Goal: Task Accomplishment & Management: Complete application form

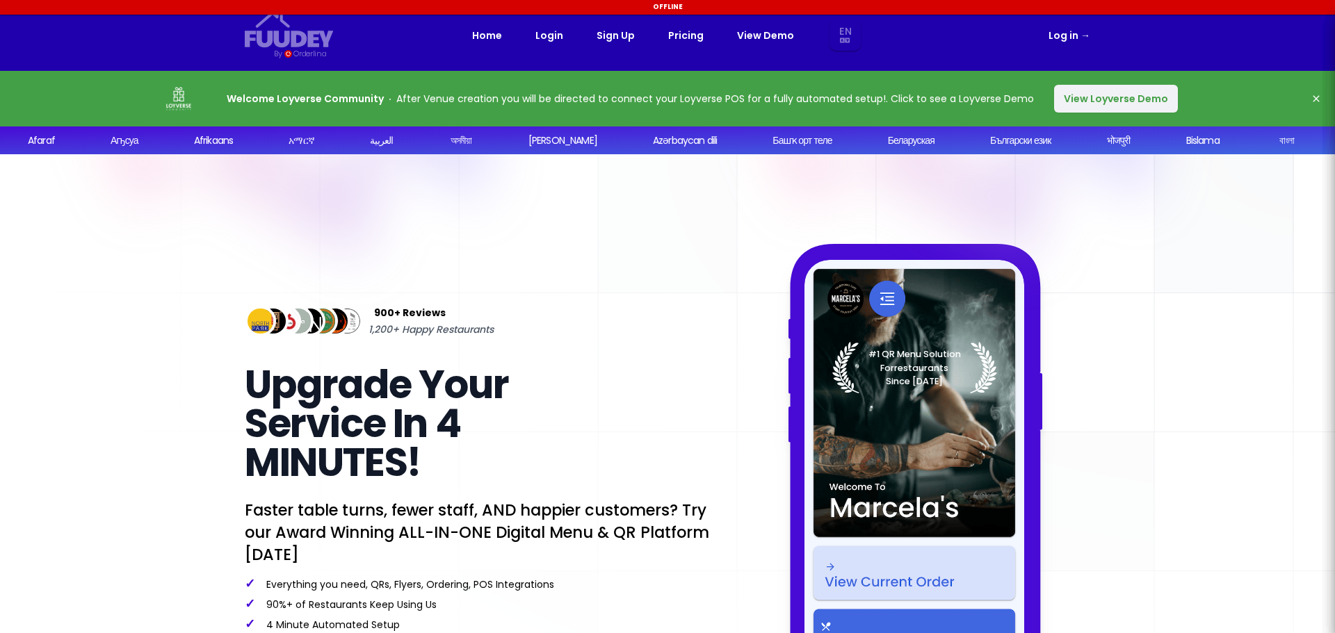
select select "en"
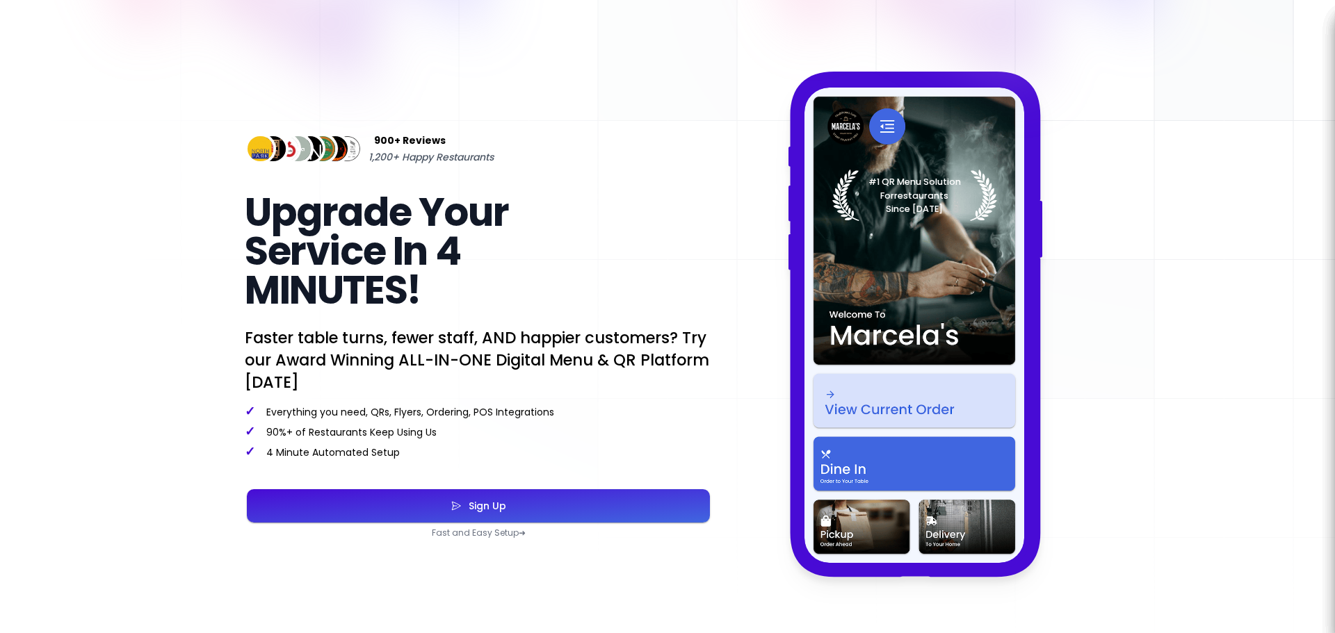
scroll to position [348, 0]
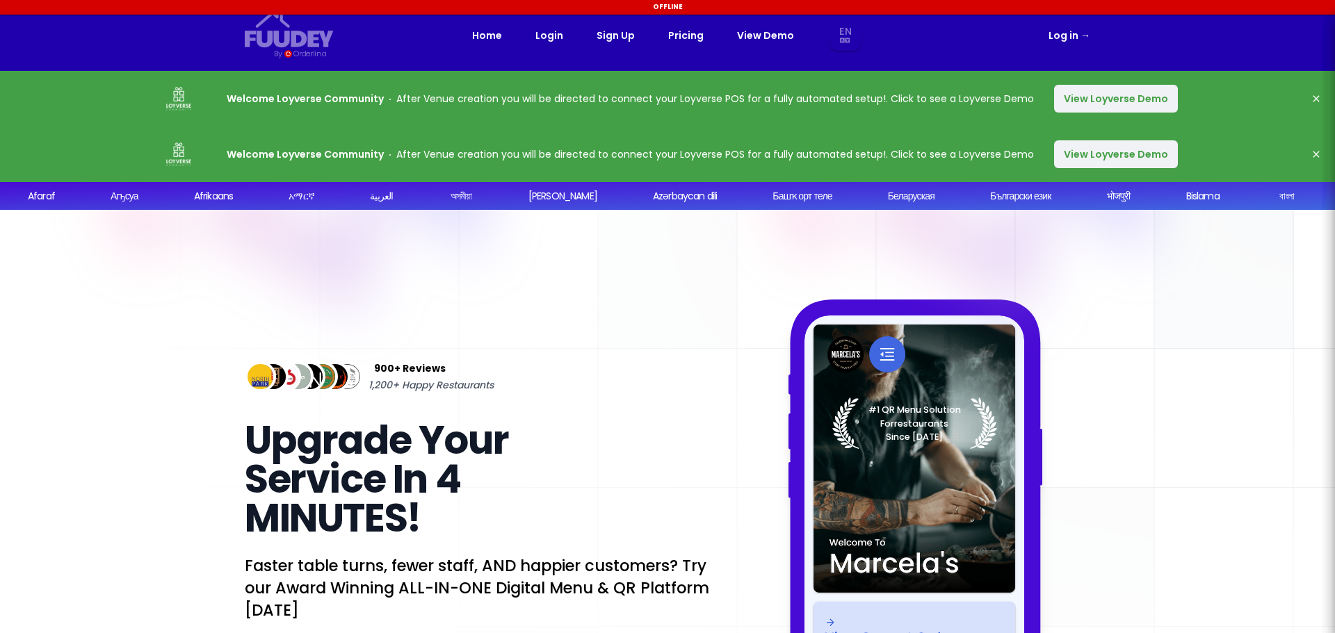
select select "en"
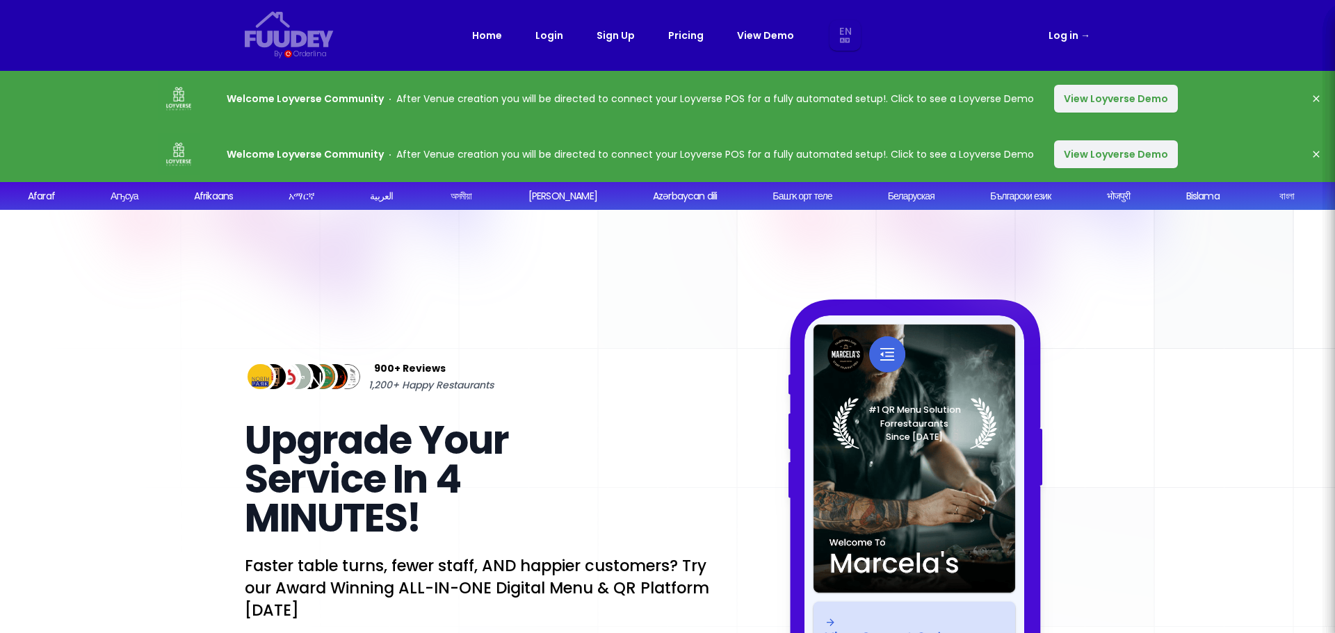
click at [595, 47] on div "Home Login Sign Up Pricing View Demo En Aa Ab Af Am Ar As Ay Az Ba Be Bg Bh Bi …" at bounding box center [667, 35] width 391 height 31
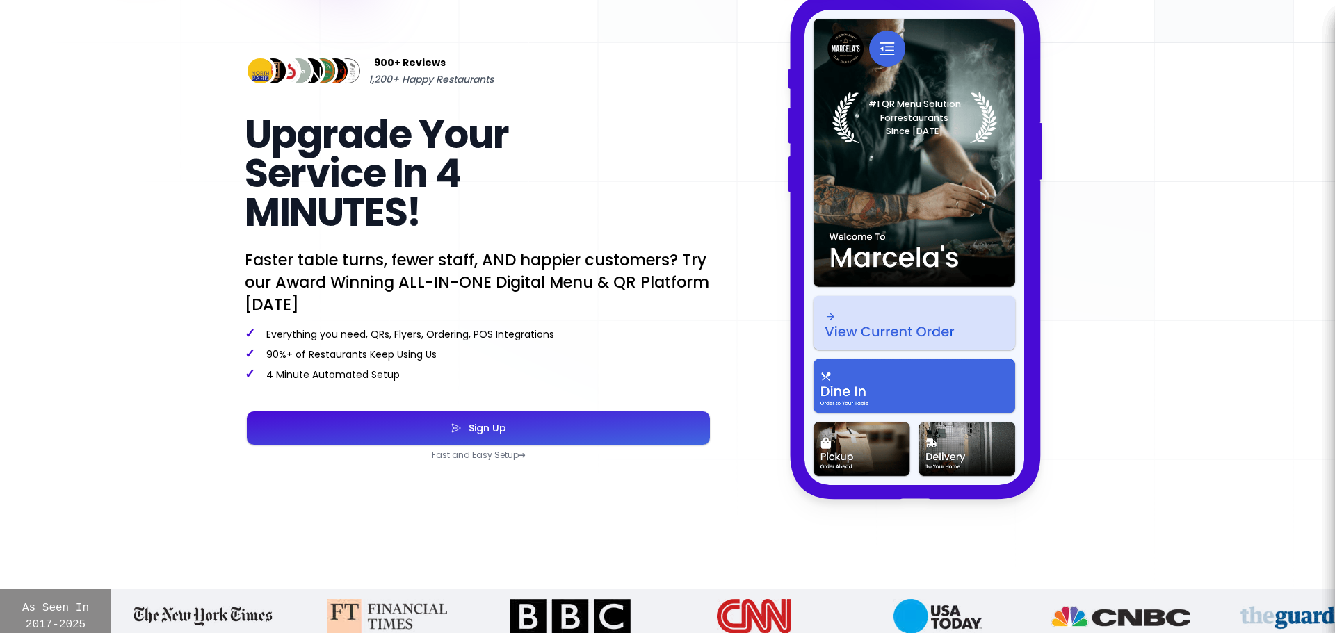
scroll to position [417, 0]
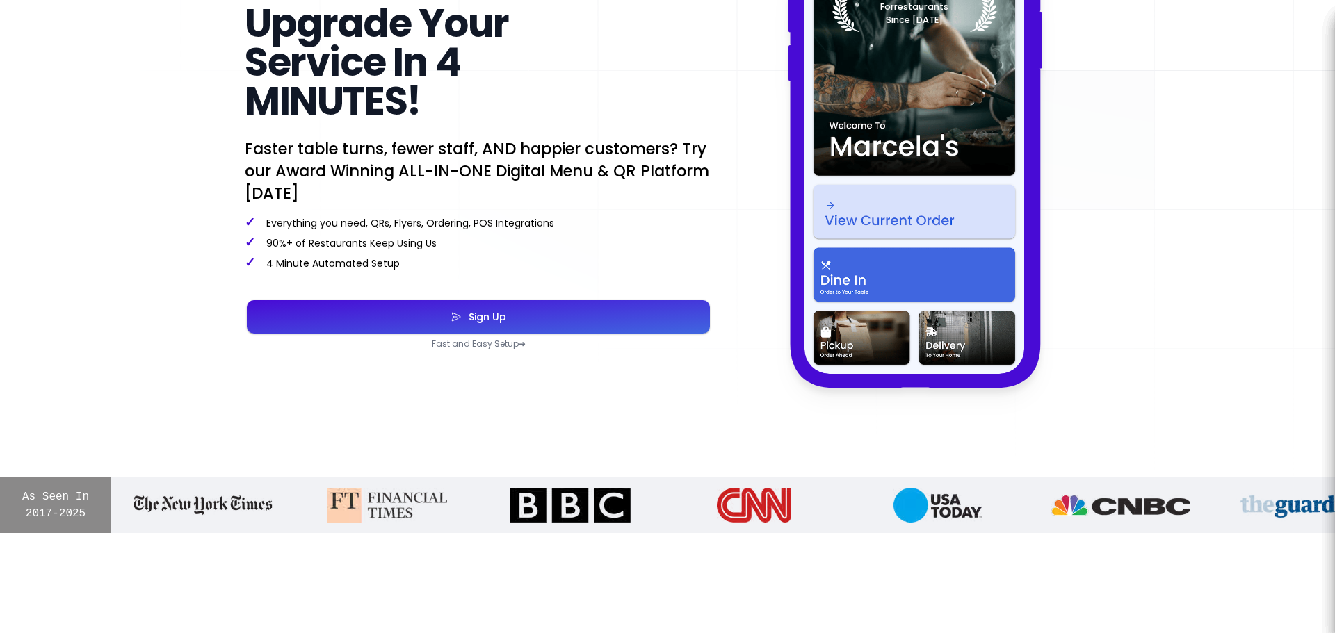
select select "en"
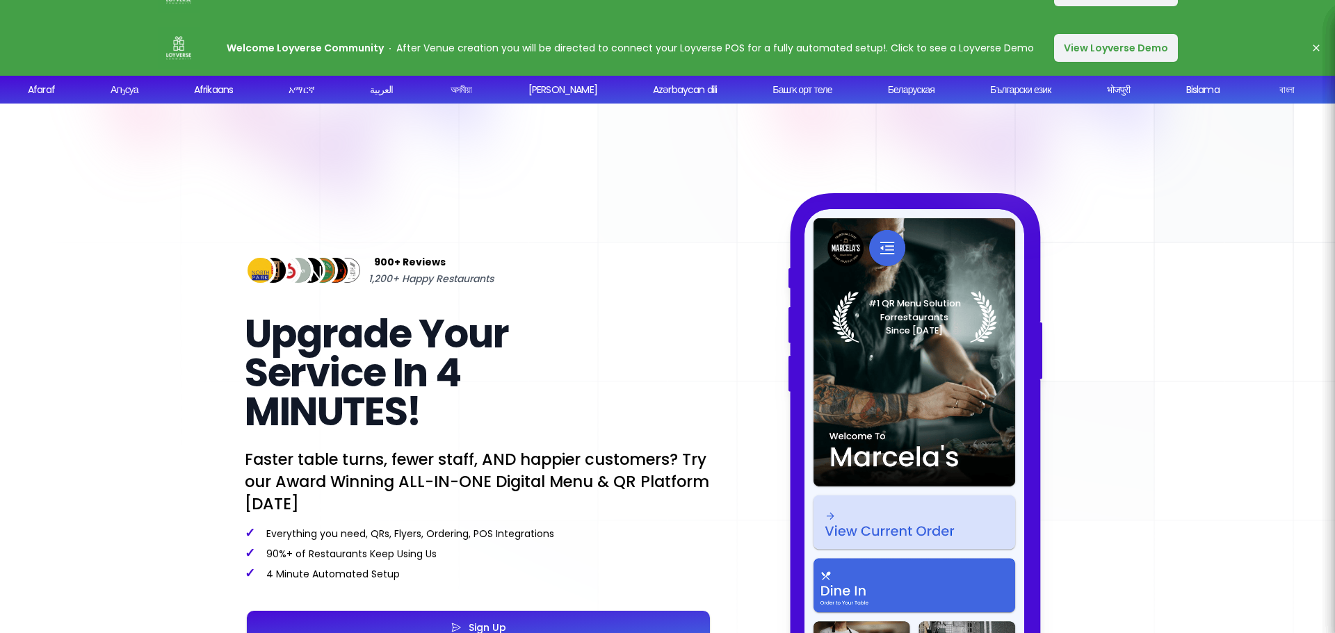
scroll to position [0, 0]
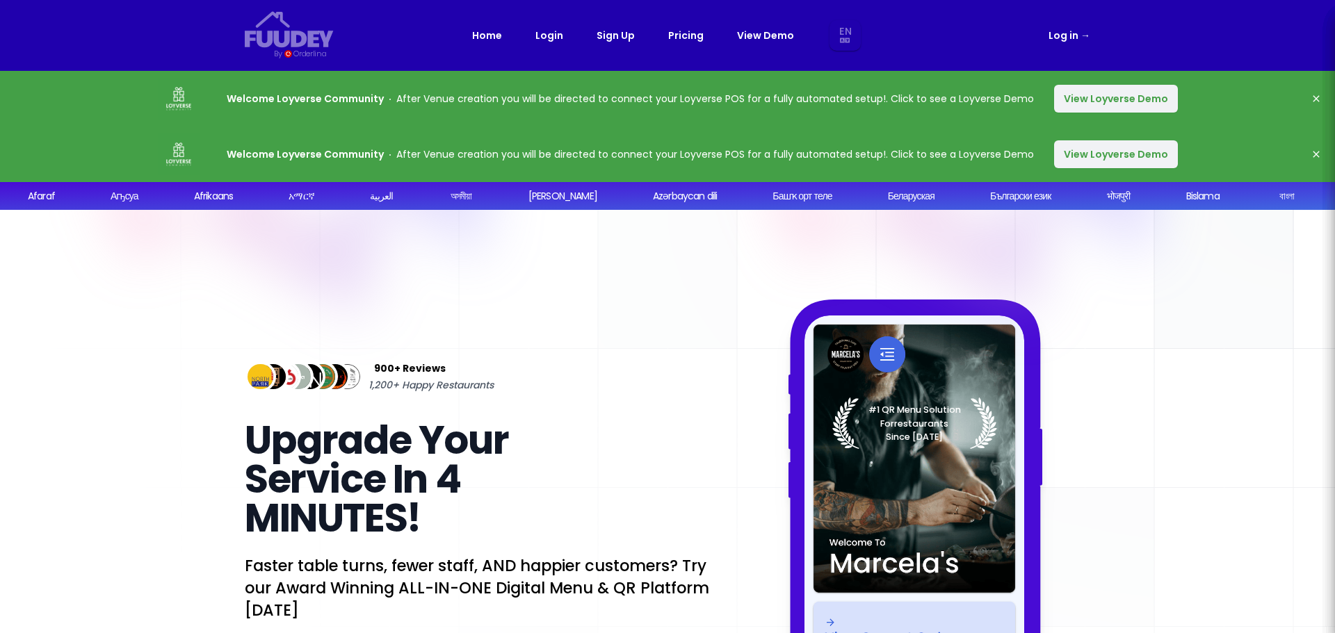
click at [610, 33] on link "Sign Up" at bounding box center [615, 35] width 38 height 17
select select "en"
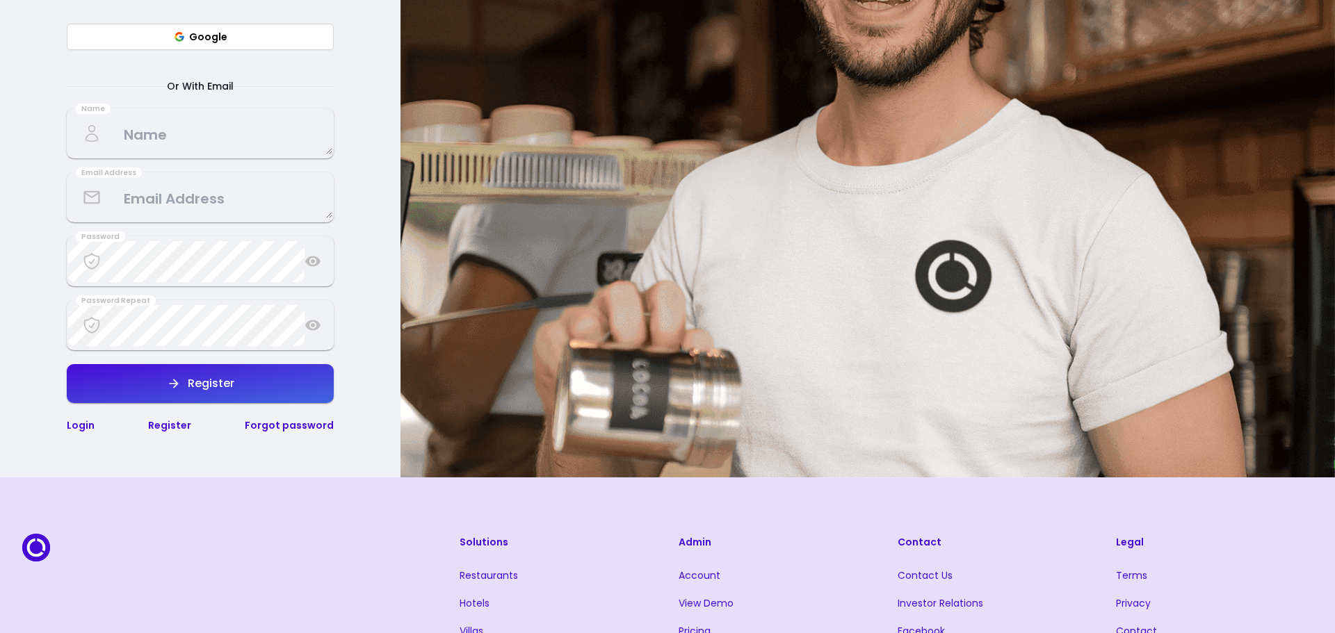
scroll to position [209, 0]
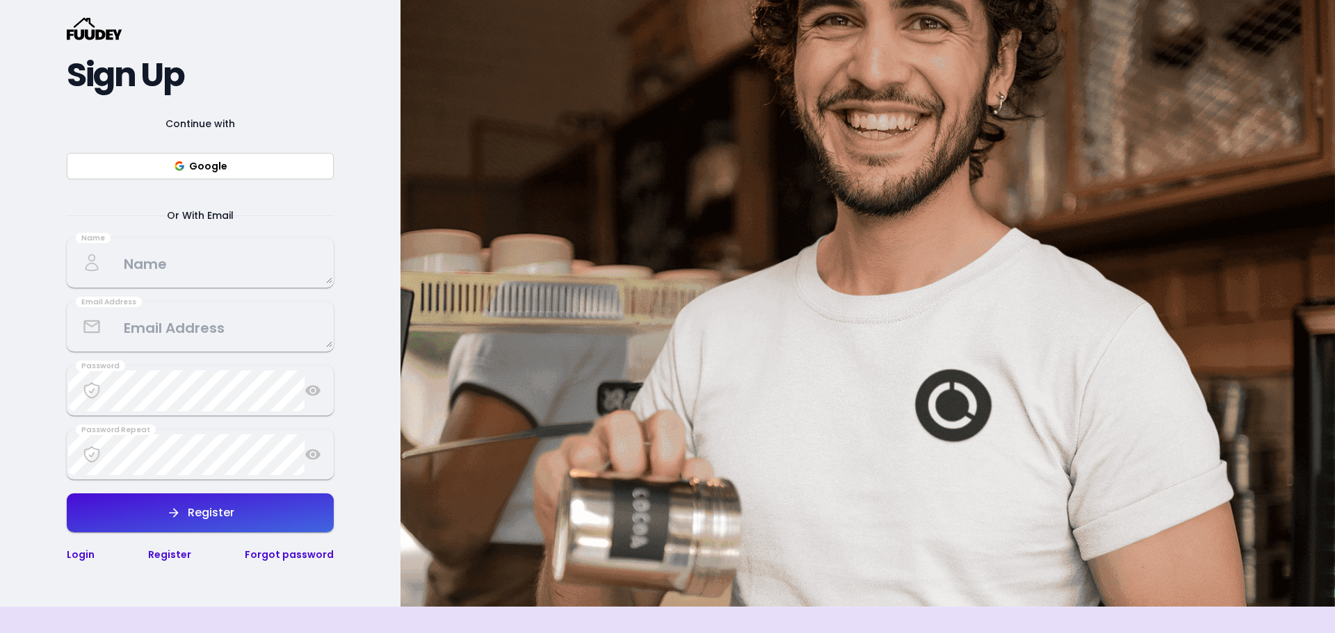
click at [245, 157] on button "Google" at bounding box center [200, 166] width 267 height 26
select select "en"
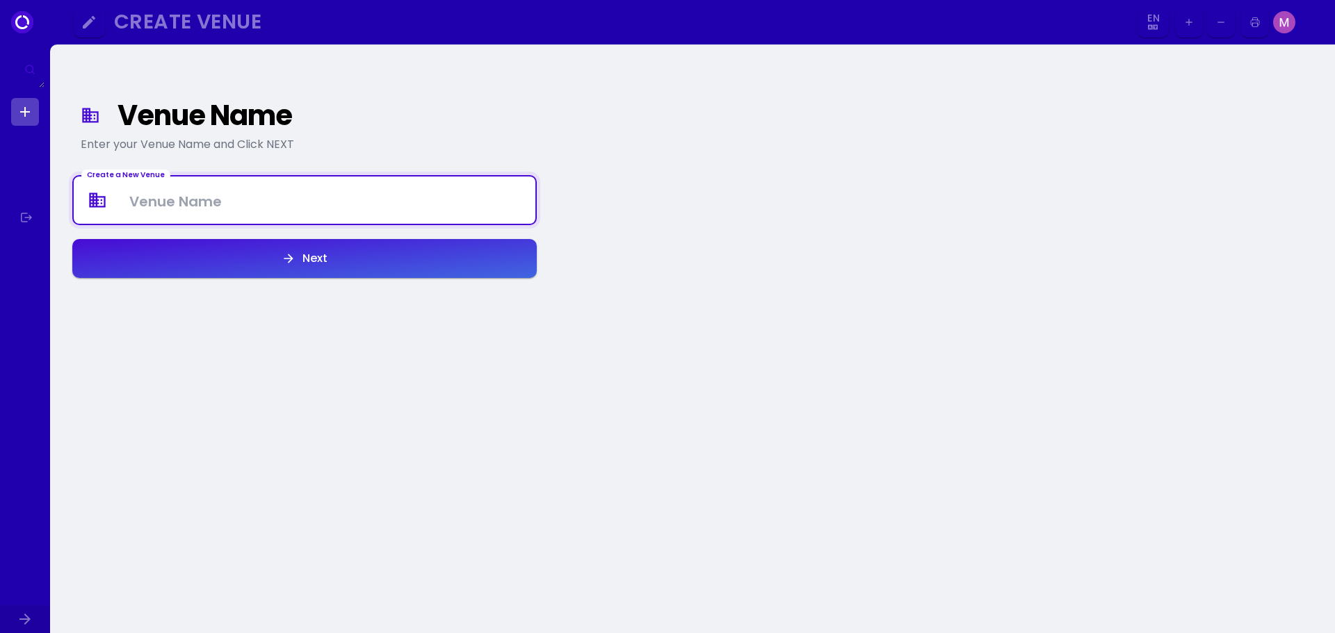
click at [253, 204] on Venue at bounding box center [305, 200] width 462 height 41
type Venue "Underground"
click at [320, 270] on button "Next" at bounding box center [304, 258] width 464 height 39
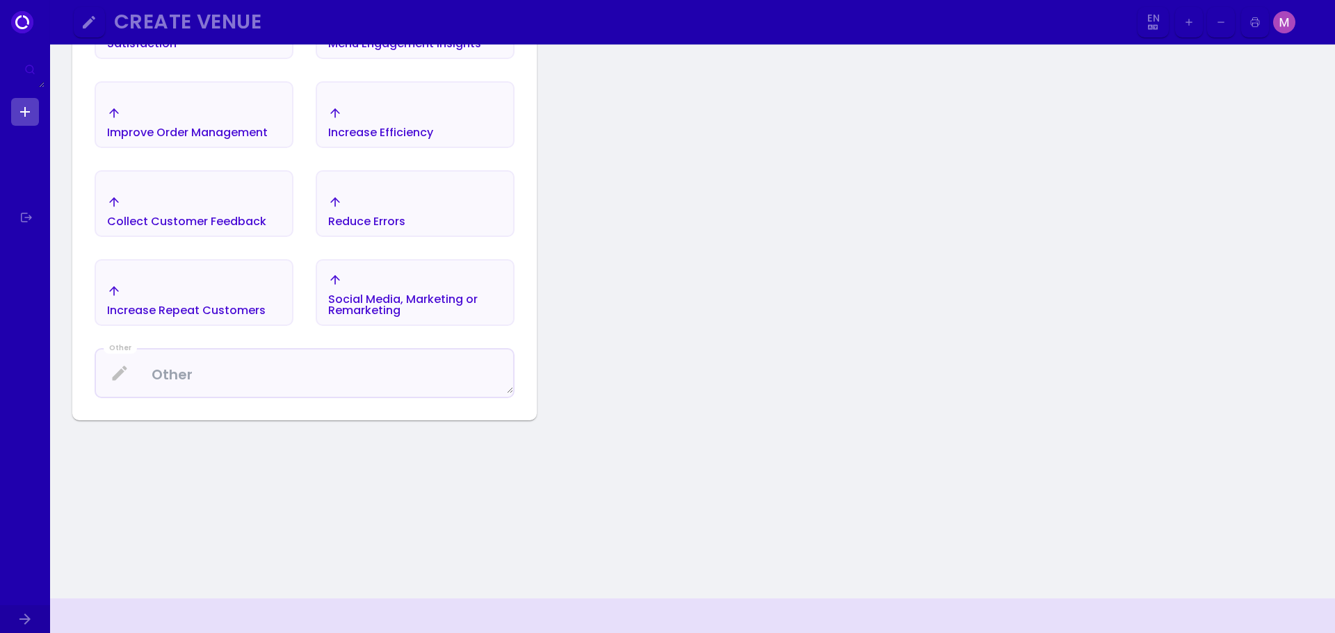
scroll to position [161, 0]
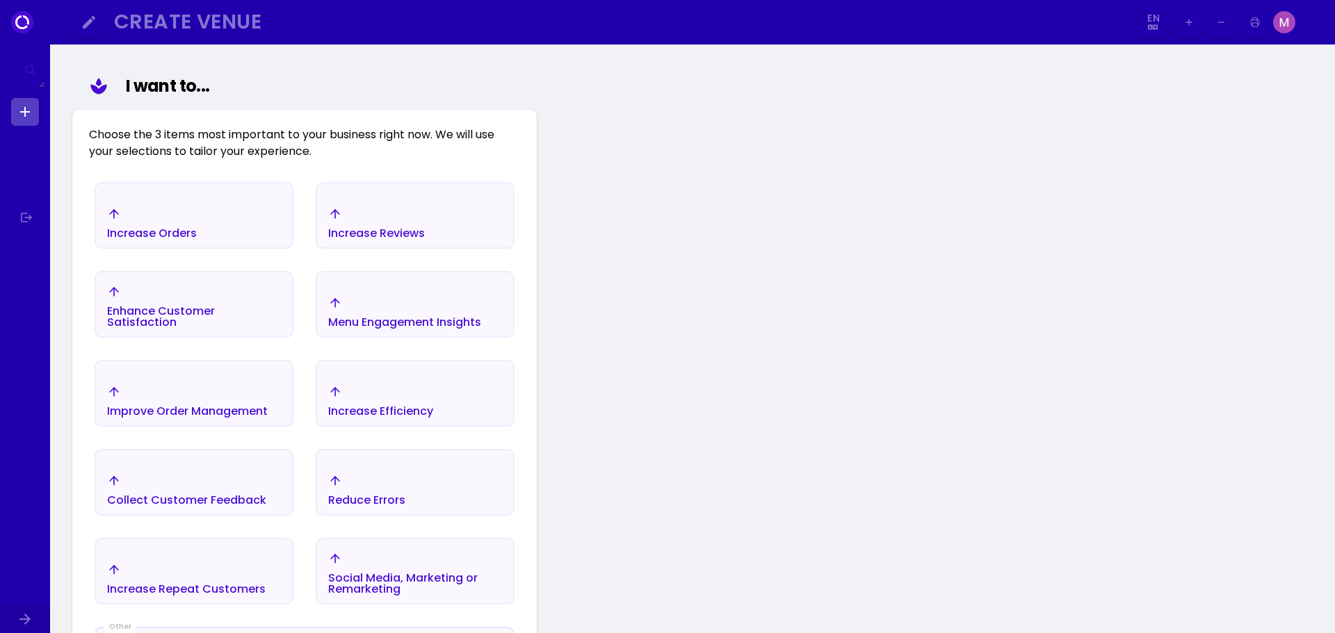
click at [15, 112] on link at bounding box center [25, 112] width 28 height 28
select select "en"
click at [27, 114] on link at bounding box center [25, 112] width 28 height 28
select select "en"
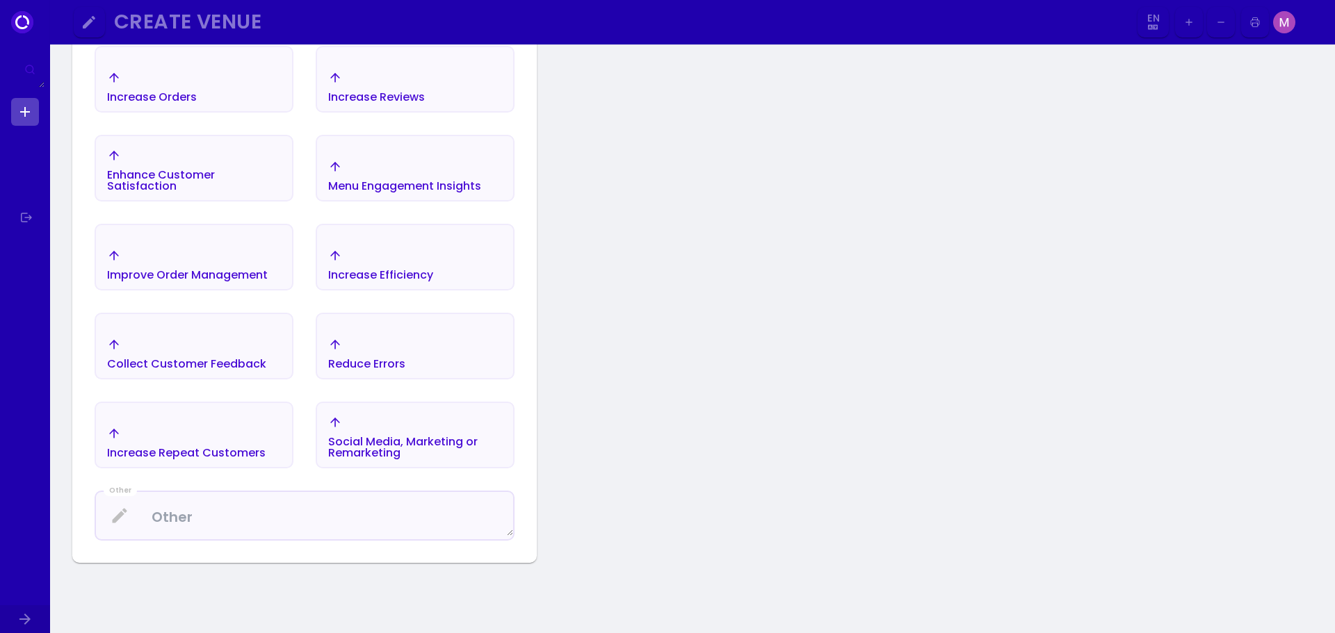
scroll to position [439, 0]
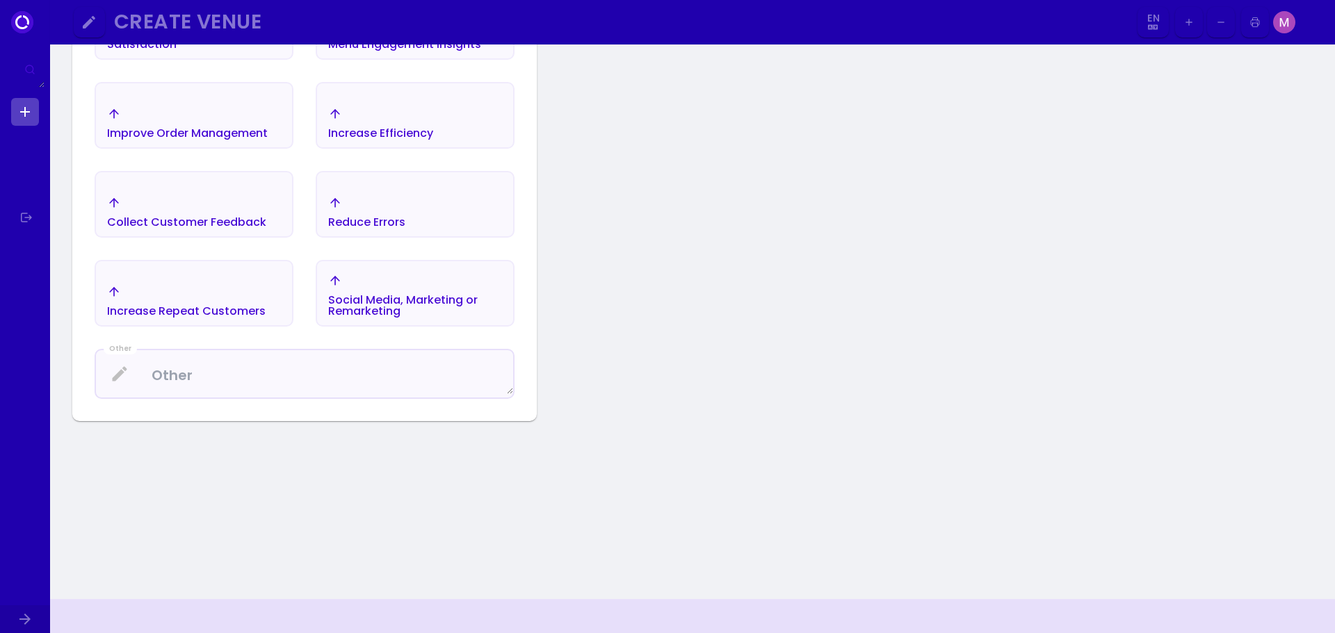
click at [254, 308] on div "Increase Repeat Customers" at bounding box center [186, 311] width 158 height 11
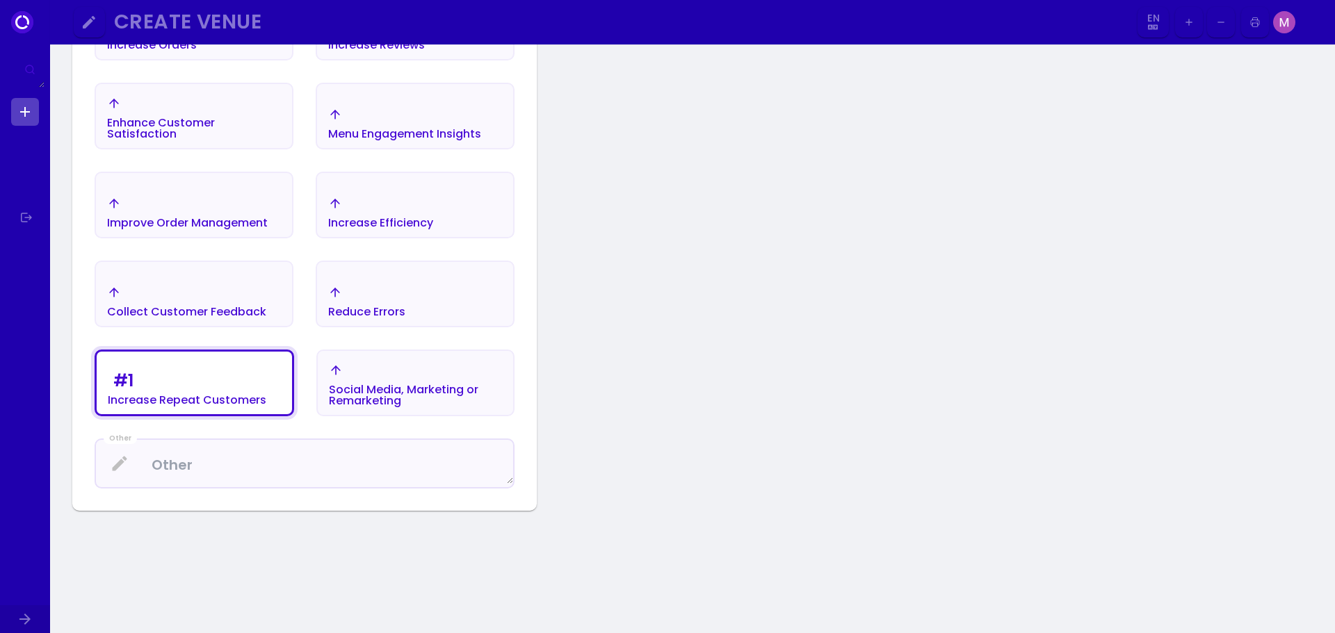
scroll to position [92, 0]
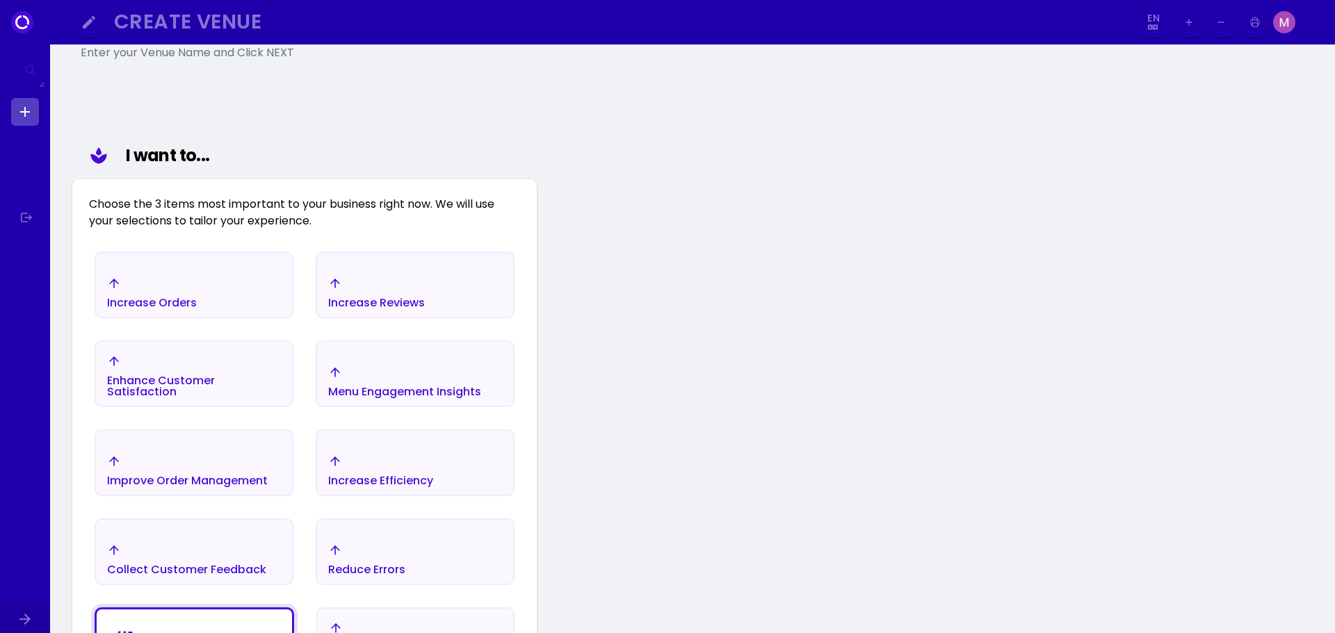
click at [206, 313] on div "Increase Orders" at bounding box center [194, 292] width 196 height 49
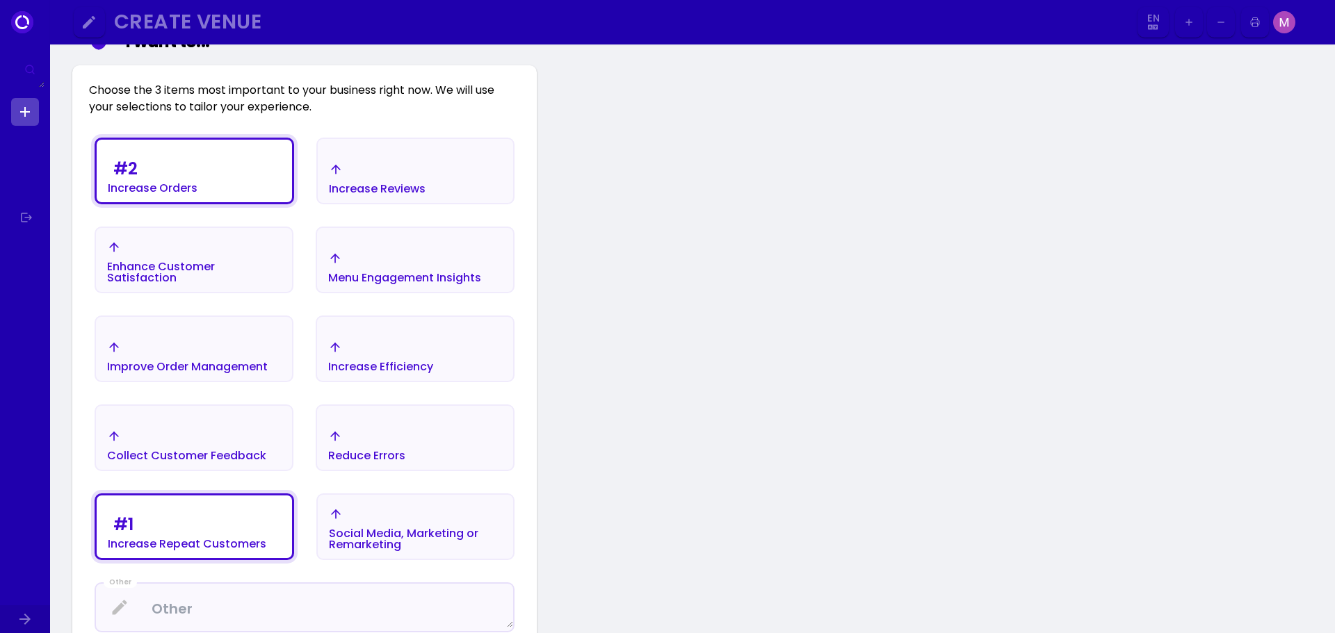
scroll to position [231, 0]
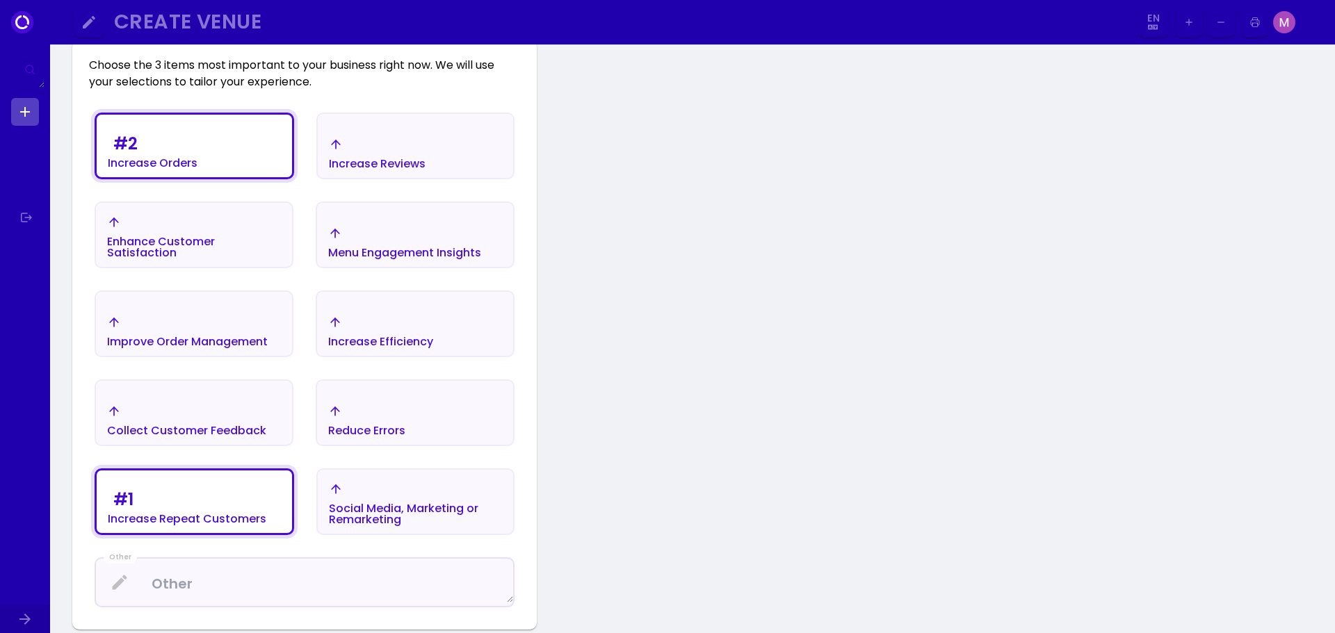
click at [245, 327] on div "Improve Order Management" at bounding box center [187, 332] width 161 height 32
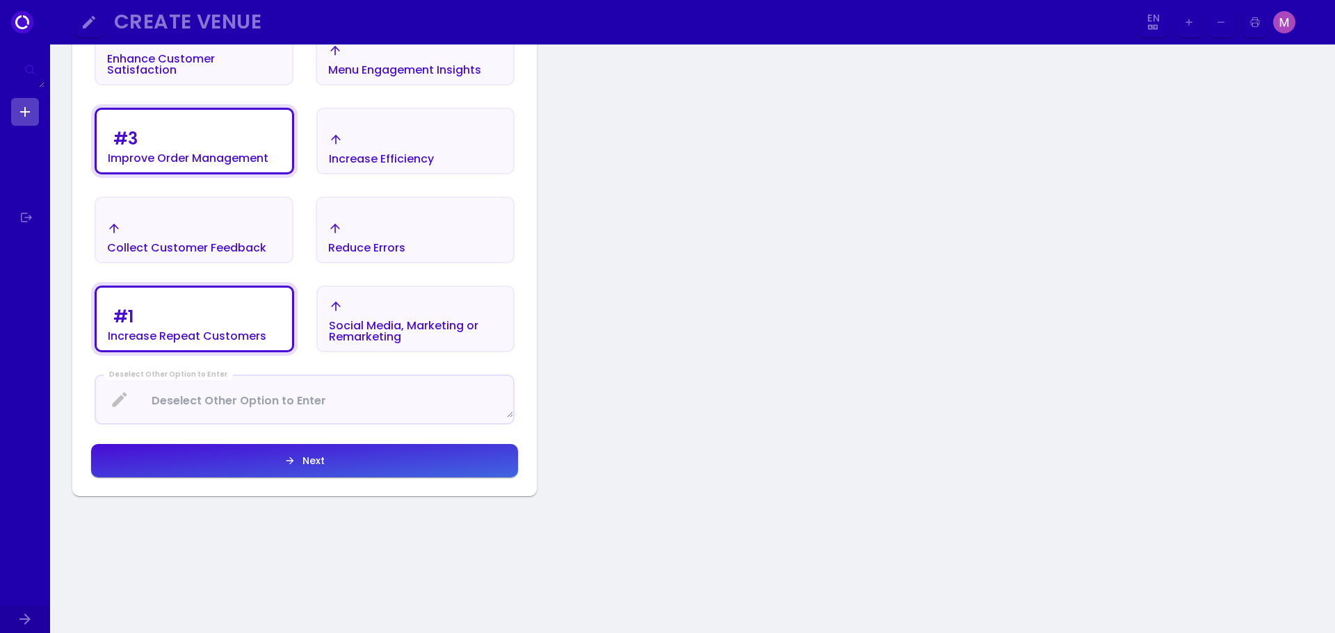
scroll to position [578, 0]
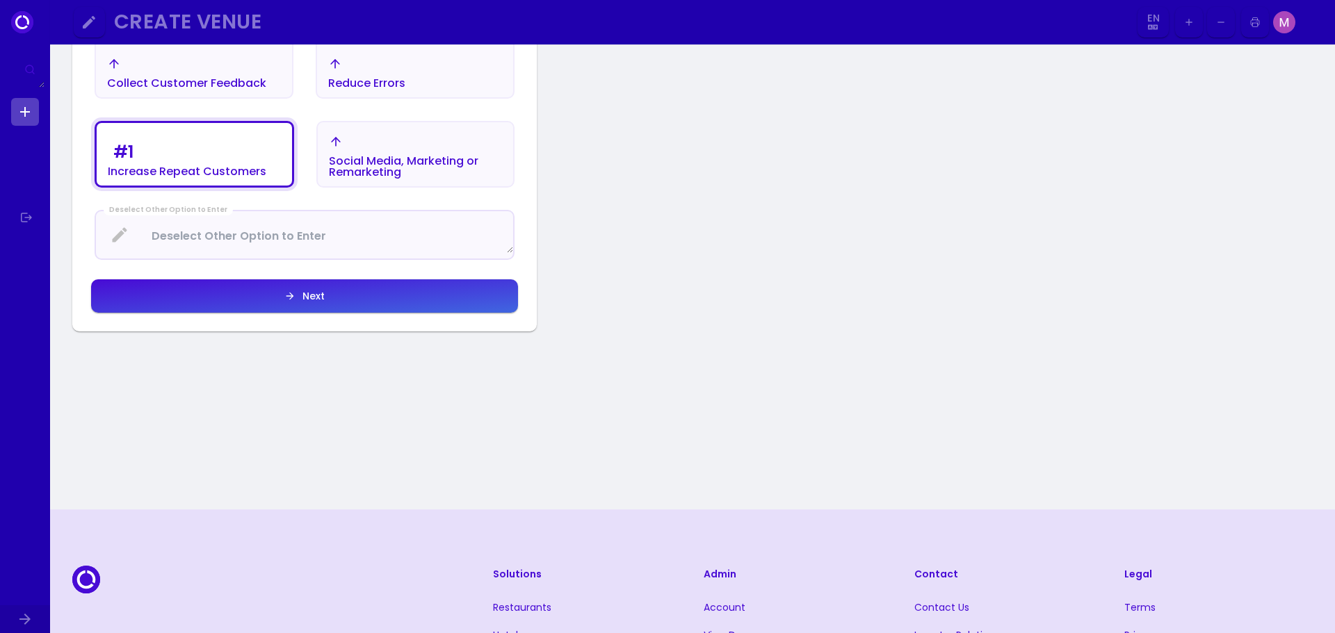
click at [334, 299] on button "Next" at bounding box center [304, 295] width 427 height 33
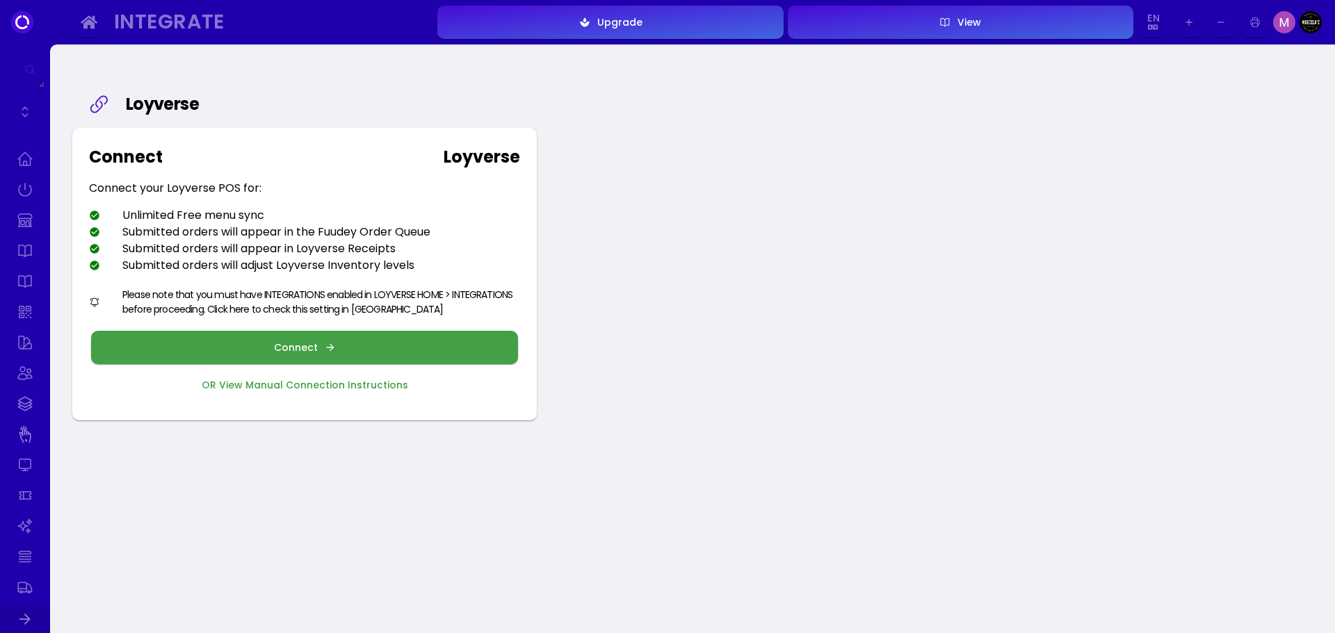
click at [327, 355] on button "Connect" at bounding box center [304, 347] width 427 height 33
